Goal: Learn about a topic

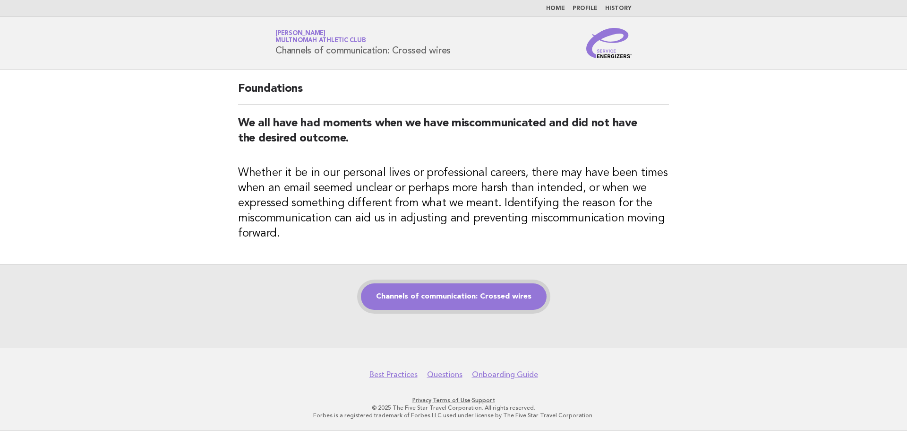
click at [413, 297] on link "Channels of communication: Crossed wires" at bounding box center [454, 296] width 186 height 26
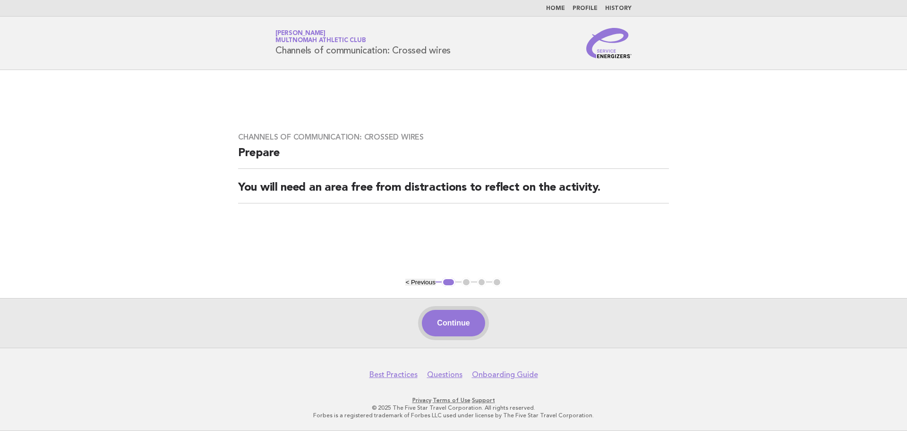
click at [442, 313] on button "Continue" at bounding box center [453, 323] width 63 height 26
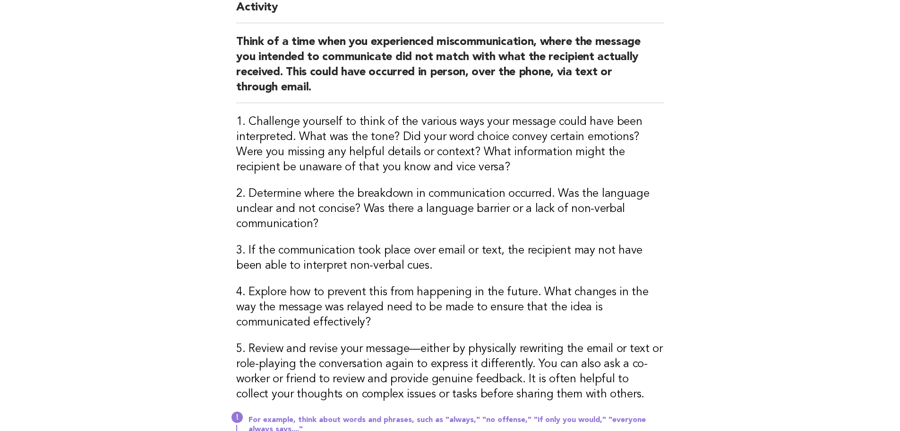
scroll to position [142, 0]
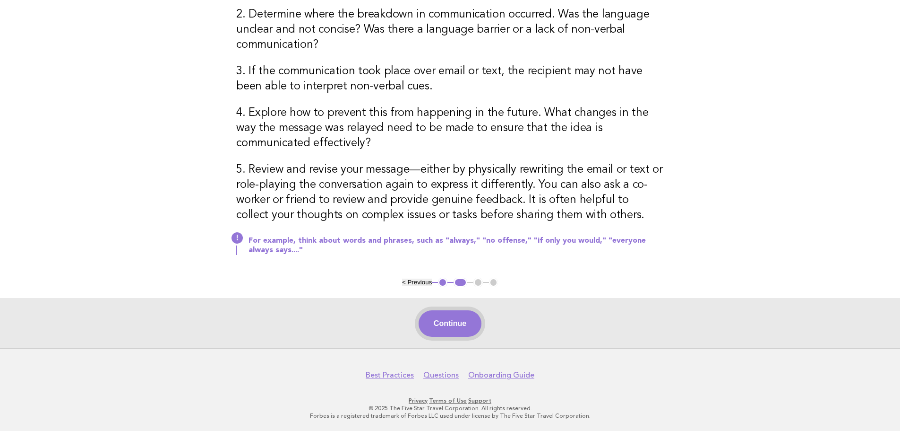
click at [447, 324] on button "Continue" at bounding box center [450, 323] width 63 height 26
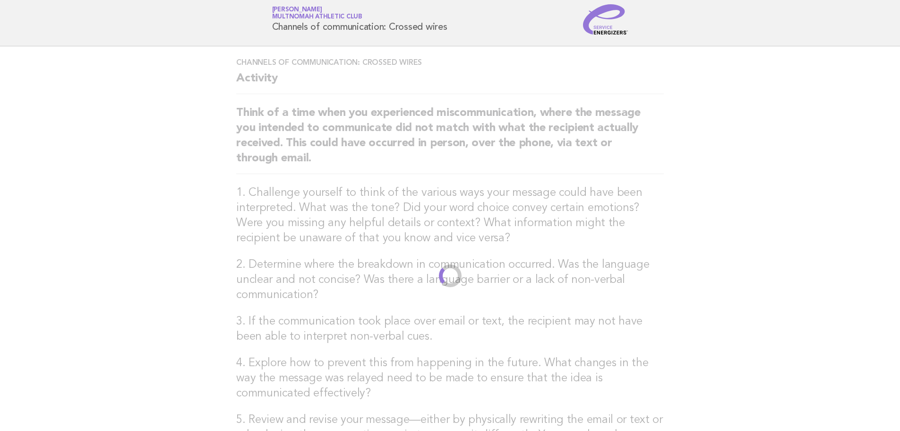
scroll to position [0, 0]
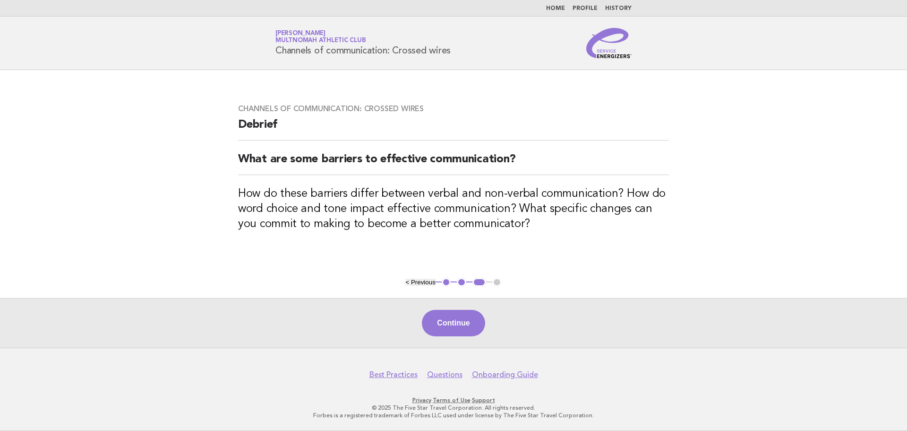
click at [775, 262] on main "Channels of communication: Crossed wires Debrief What are some barriers to effe…" at bounding box center [453, 208] width 907 height 277
drag, startPoint x: 459, startPoint y: 322, endPoint x: 459, endPoint y: 328, distance: 5.7
click at [459, 327] on button "Continue" at bounding box center [453, 323] width 63 height 26
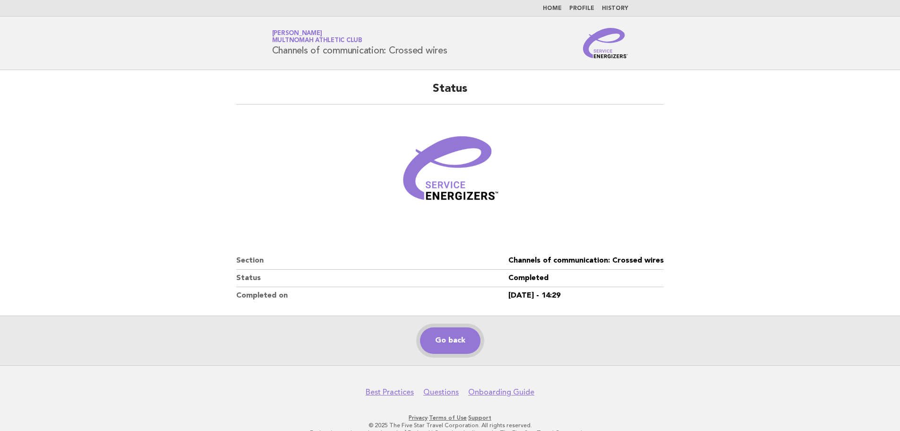
click at [447, 339] on link "Go back" at bounding box center [450, 340] width 60 height 26
